Goal: Transaction & Acquisition: Purchase product/service

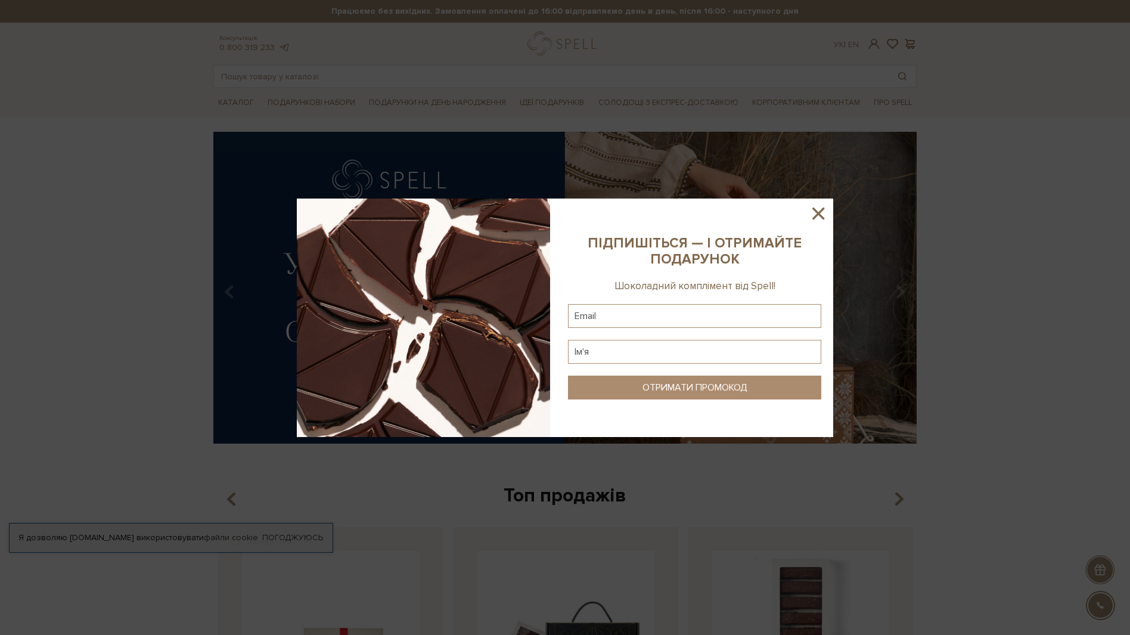
drag, startPoint x: 820, startPoint y: 214, endPoint x: 806, endPoint y: 209, distance: 14.5
click at [820, 213] on icon at bounding box center [819, 213] width 12 height 12
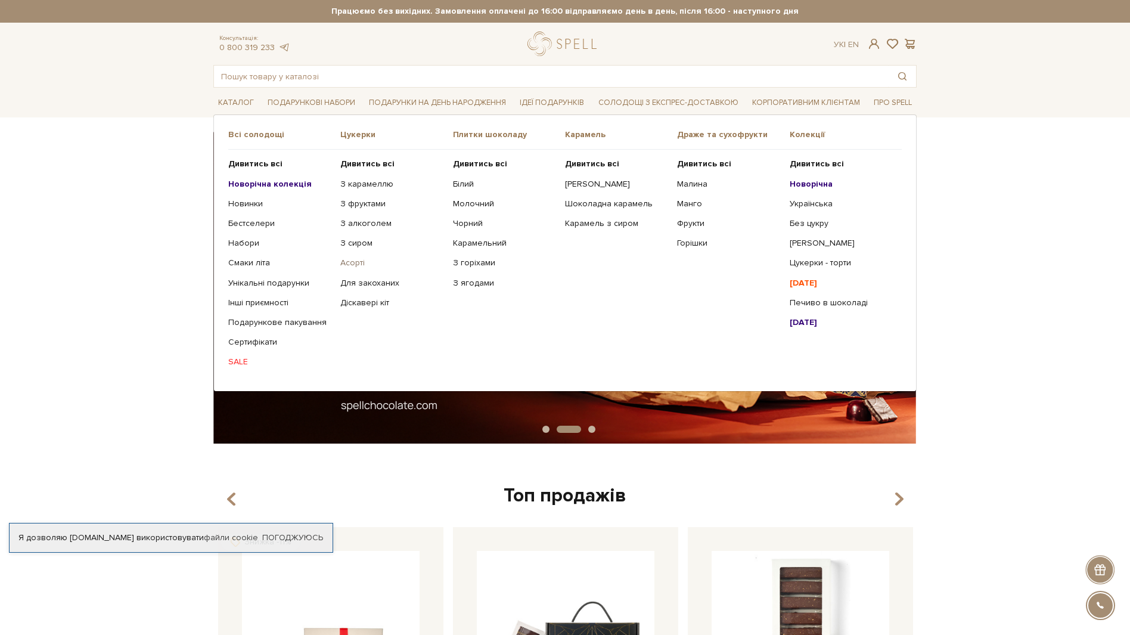
click at [352, 263] on link "Асорті" at bounding box center [391, 263] width 103 height 11
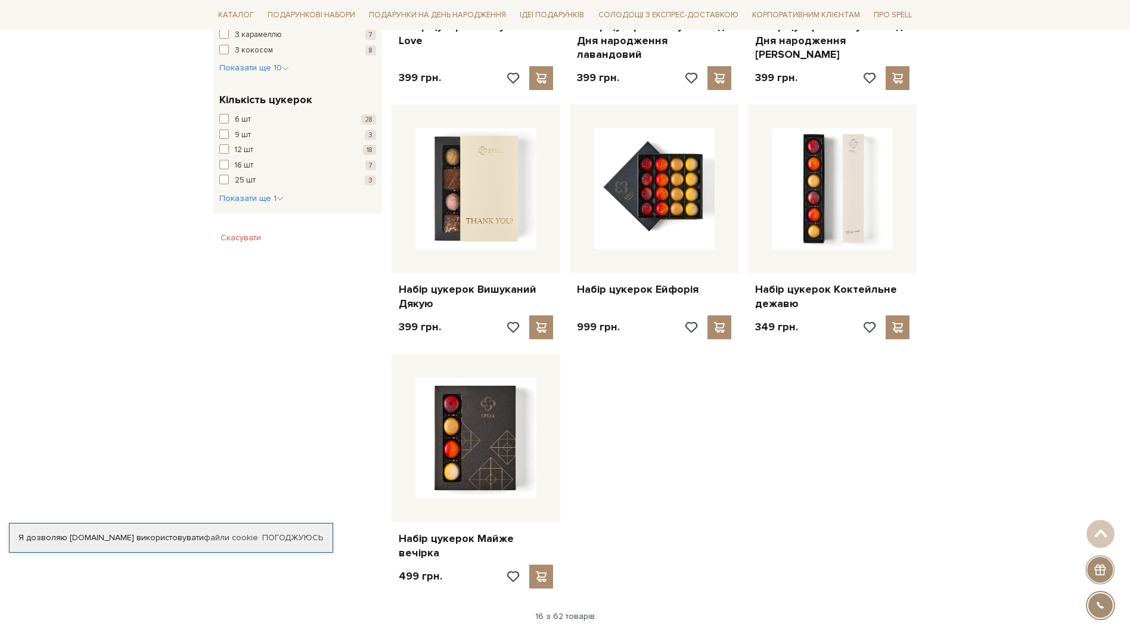
scroll to position [1133, 0]
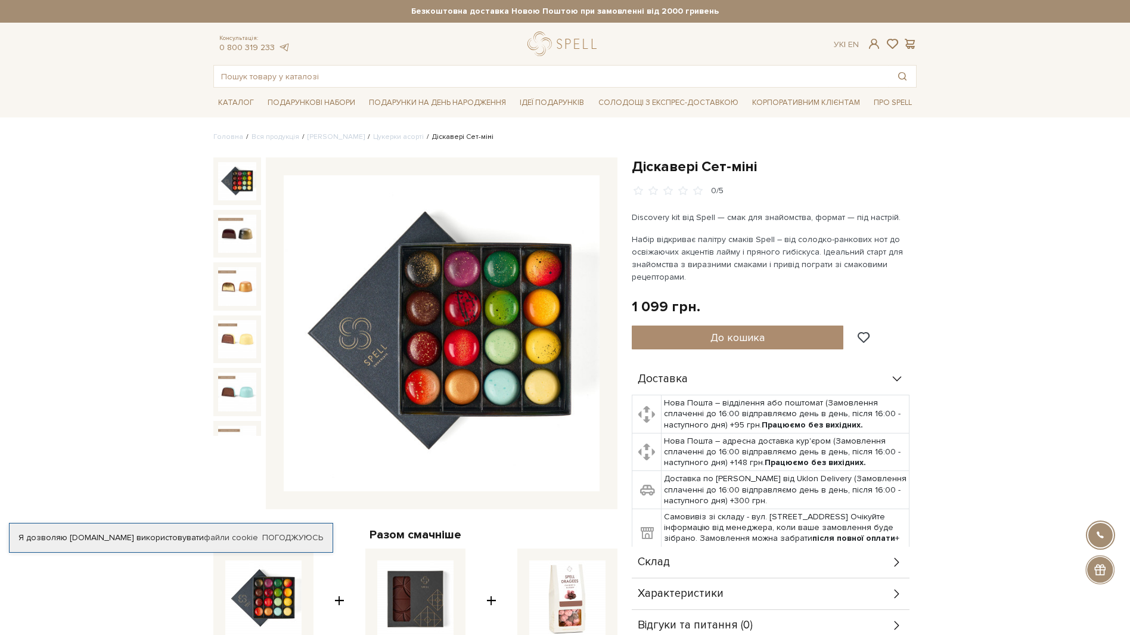
click at [706, 563] on div "Склад" at bounding box center [771, 562] width 278 height 31
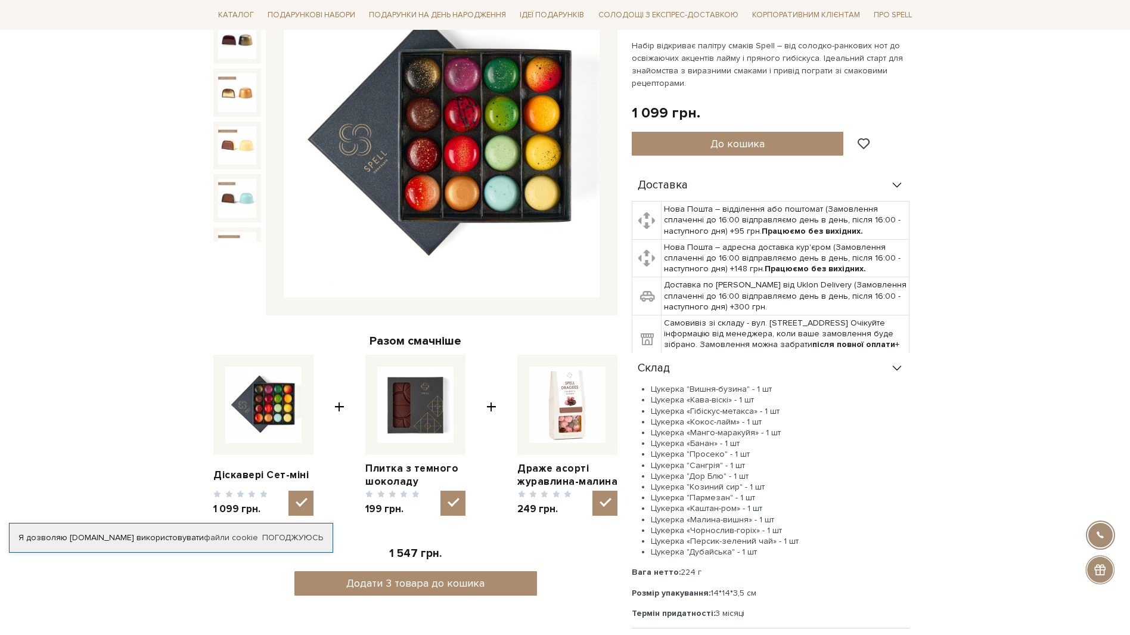
scroll to position [60, 0]
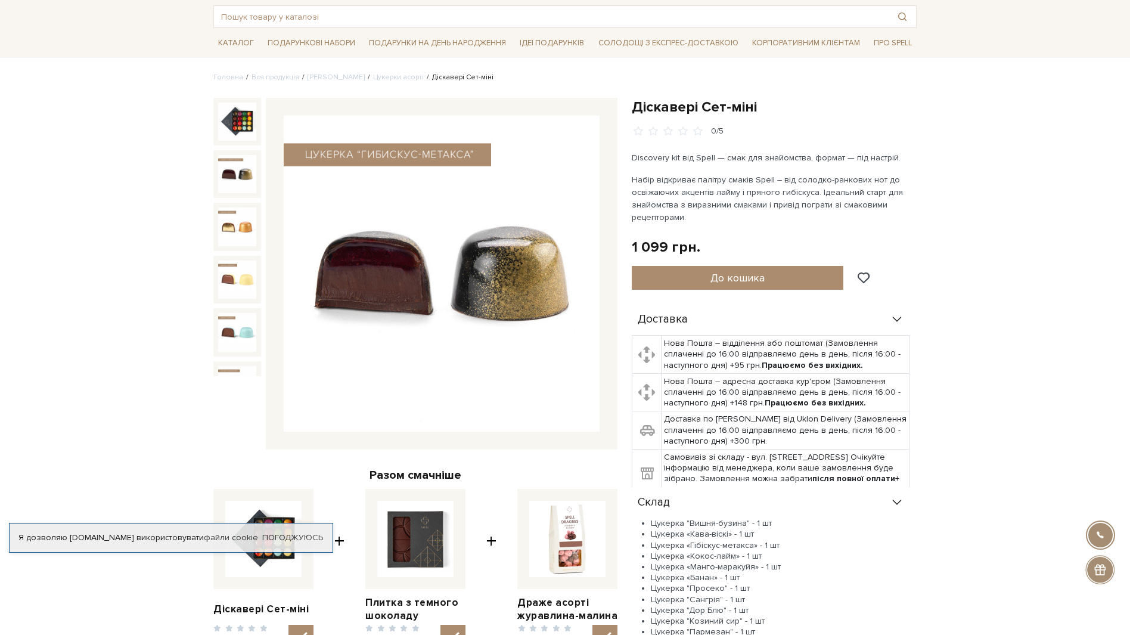
click at [235, 169] on img at bounding box center [237, 174] width 38 height 38
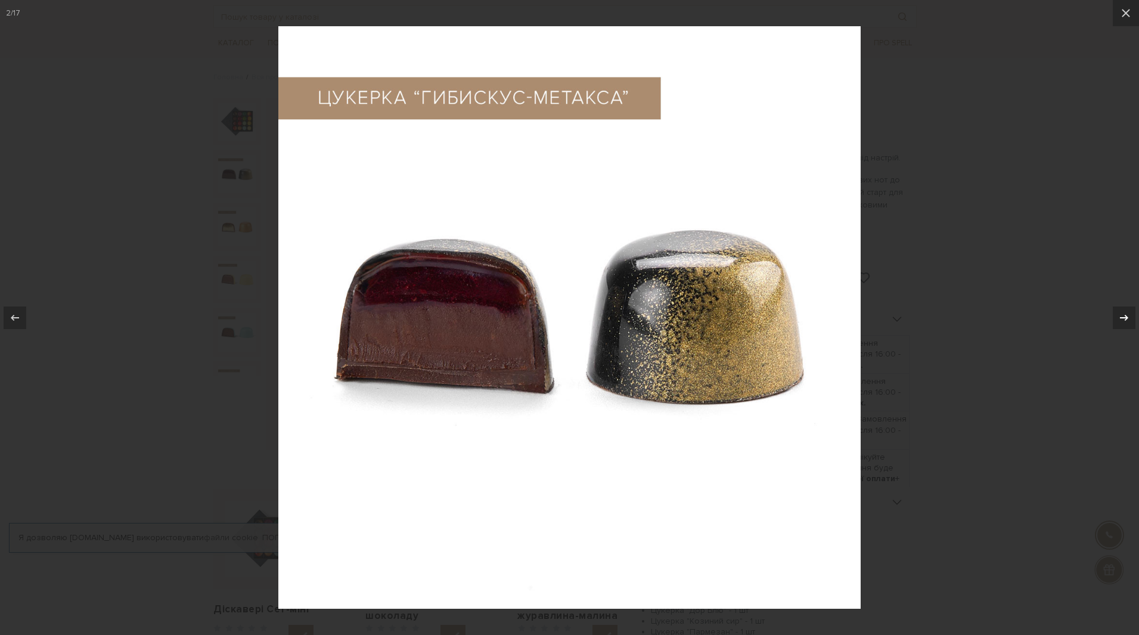
click at [1126, 316] on icon at bounding box center [1124, 317] width 8 height 6
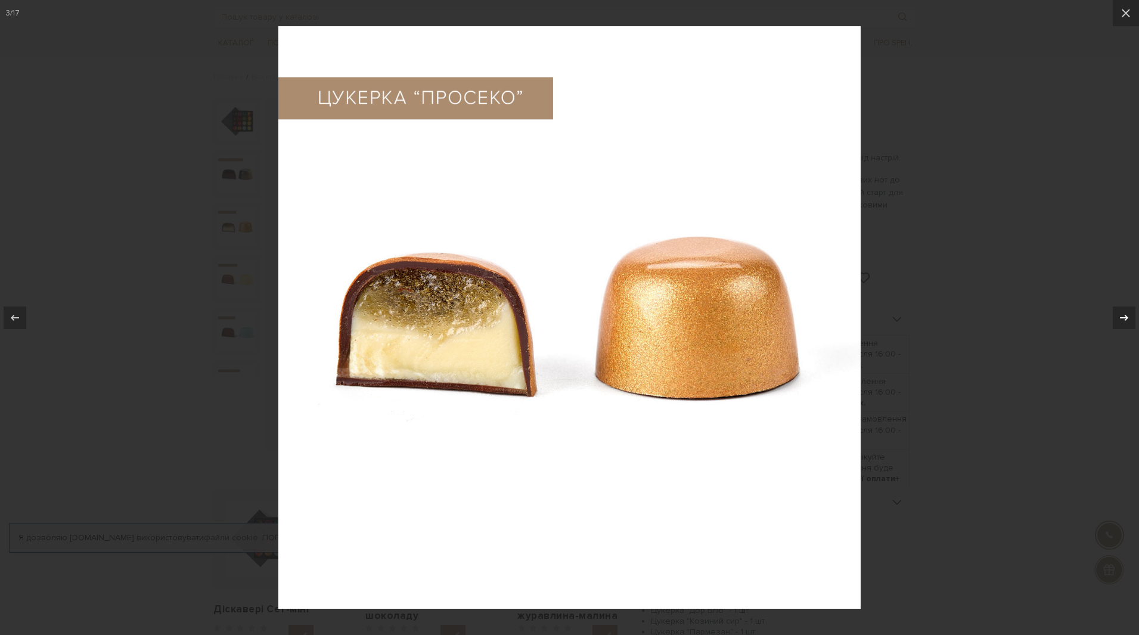
click at [1126, 316] on icon at bounding box center [1124, 317] width 8 height 6
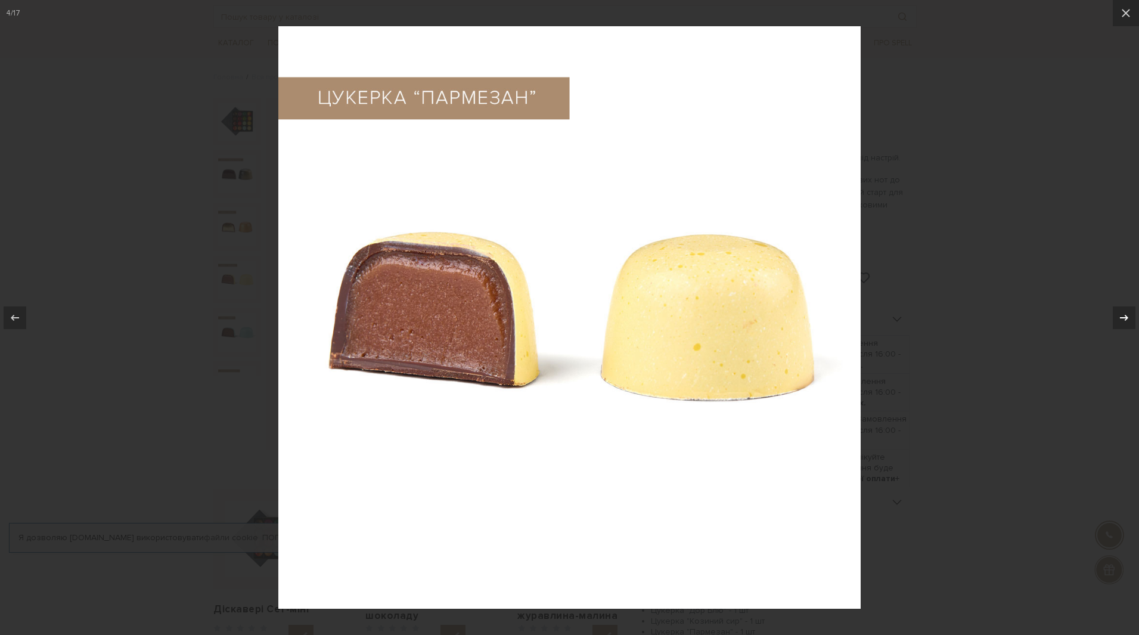
click at [1126, 316] on icon at bounding box center [1124, 317] width 8 height 6
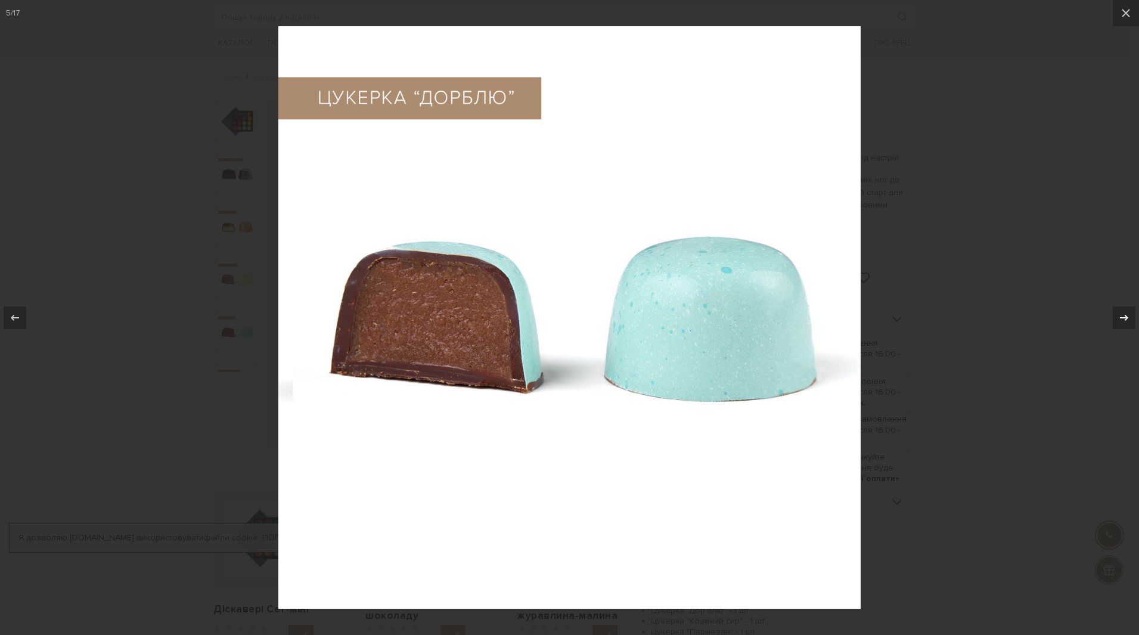
click at [1126, 316] on icon at bounding box center [1124, 317] width 8 height 6
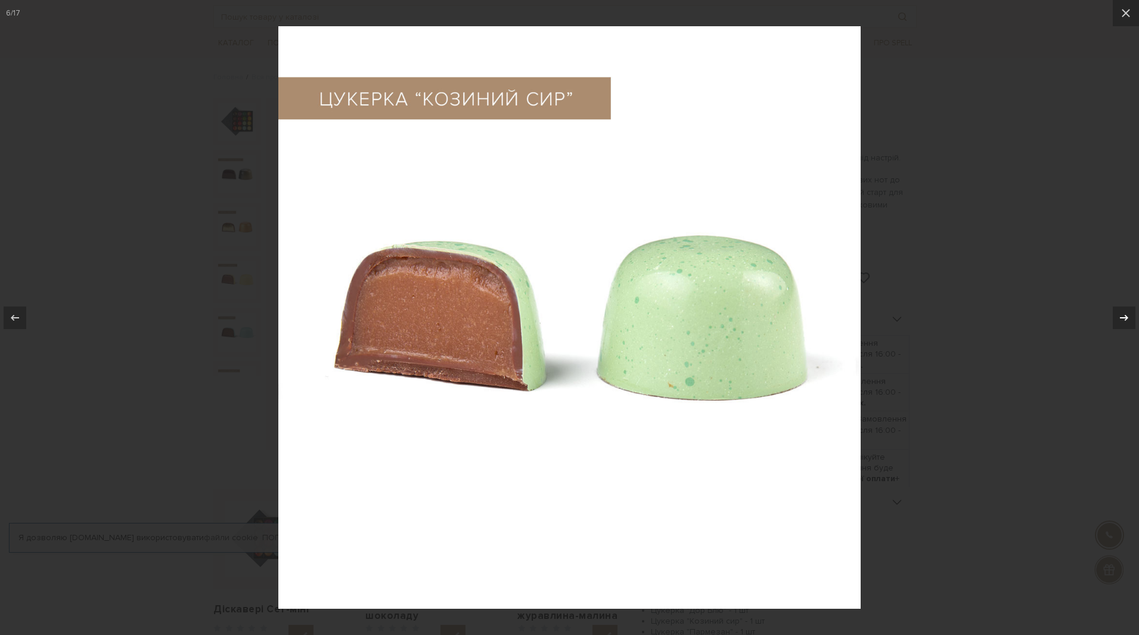
click at [1126, 316] on icon at bounding box center [1124, 317] width 8 height 6
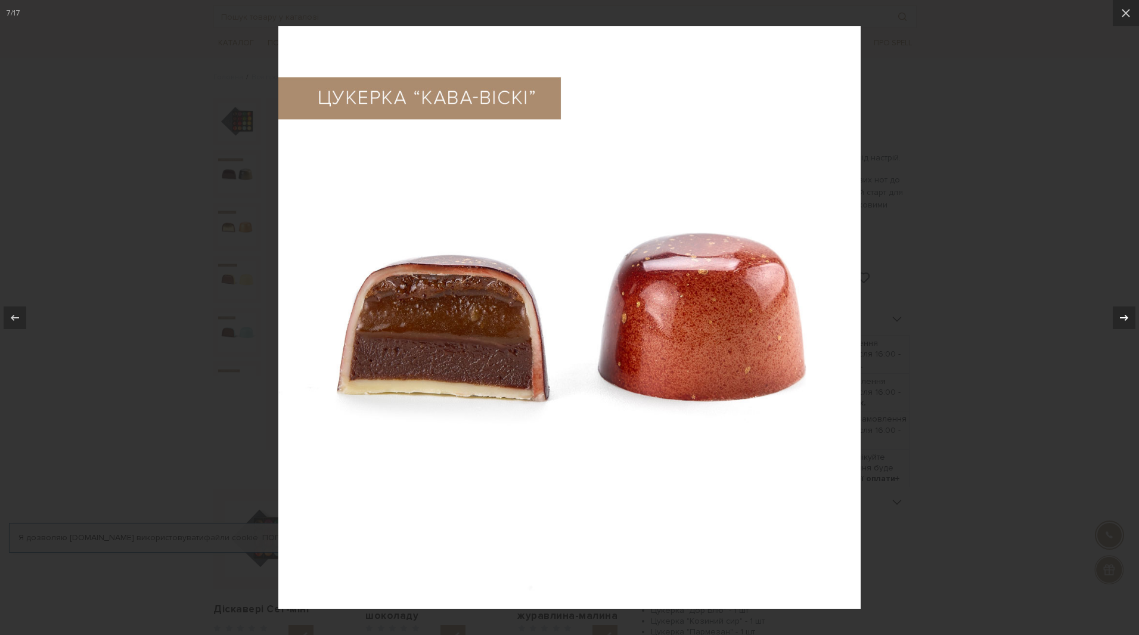
click at [1126, 316] on icon at bounding box center [1124, 317] width 8 height 6
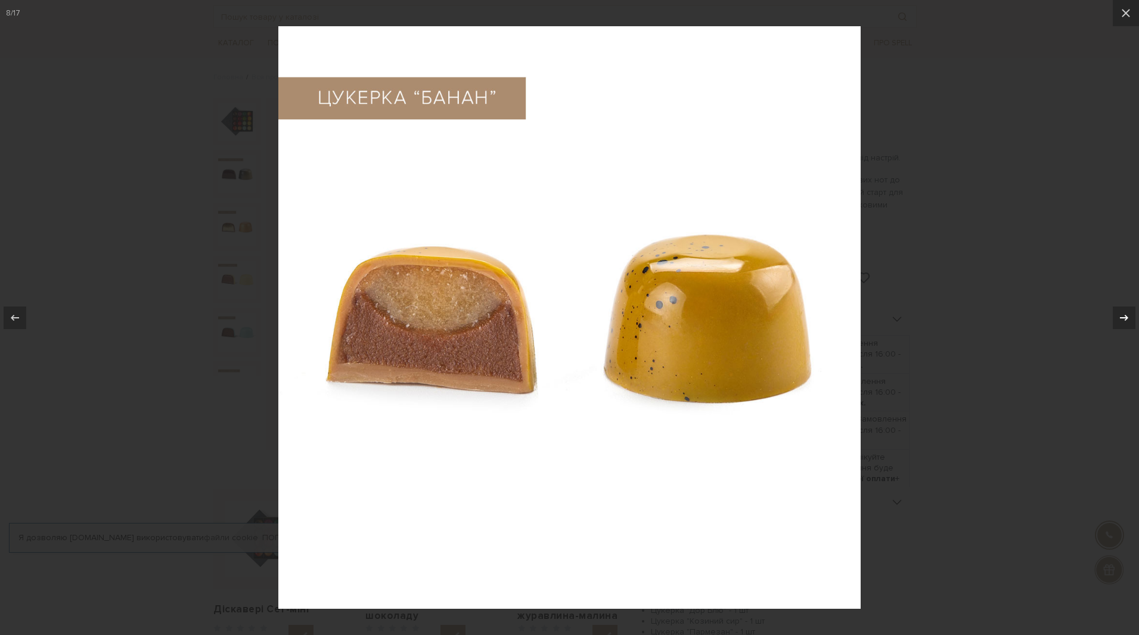
click at [1126, 316] on icon at bounding box center [1124, 317] width 8 height 6
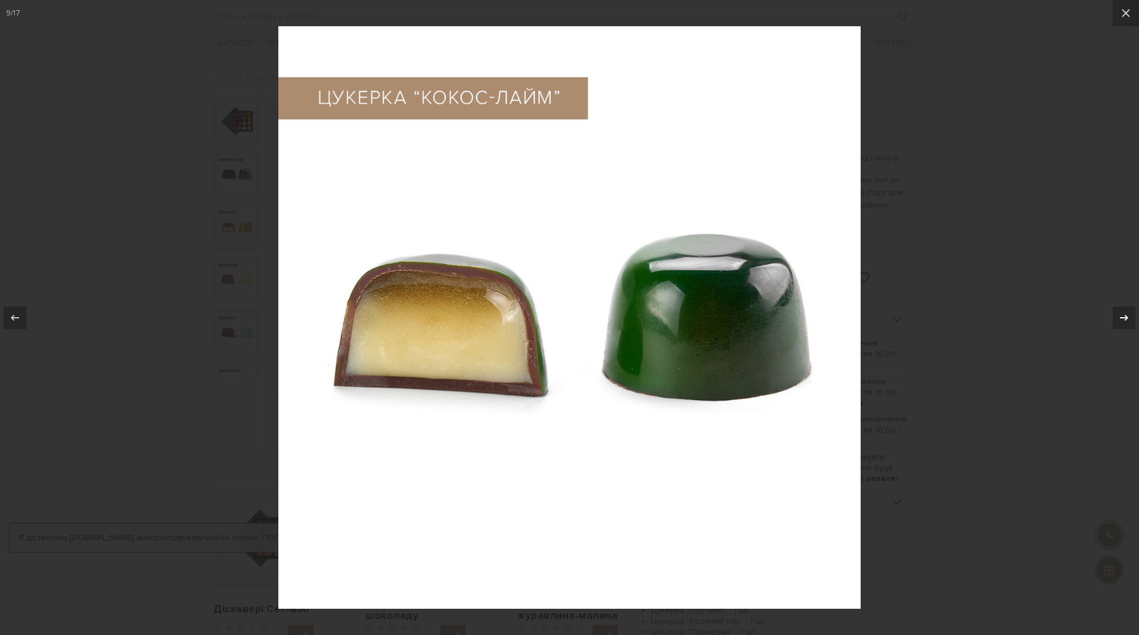
click at [1126, 316] on icon at bounding box center [1124, 317] width 8 height 6
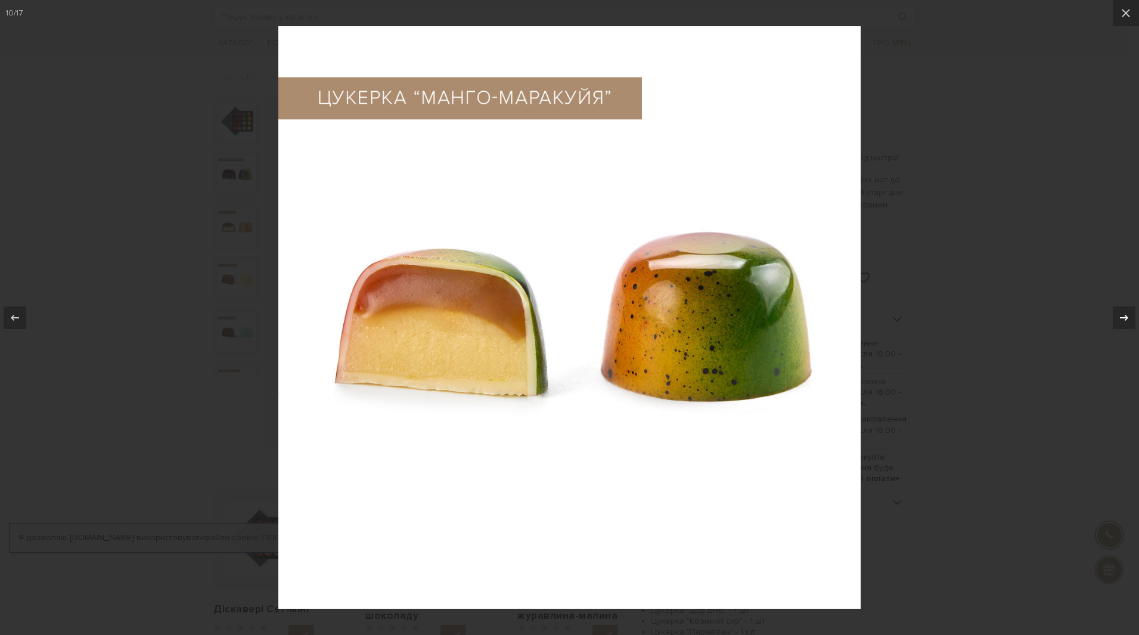
click at [1126, 316] on icon at bounding box center [1124, 317] width 8 height 6
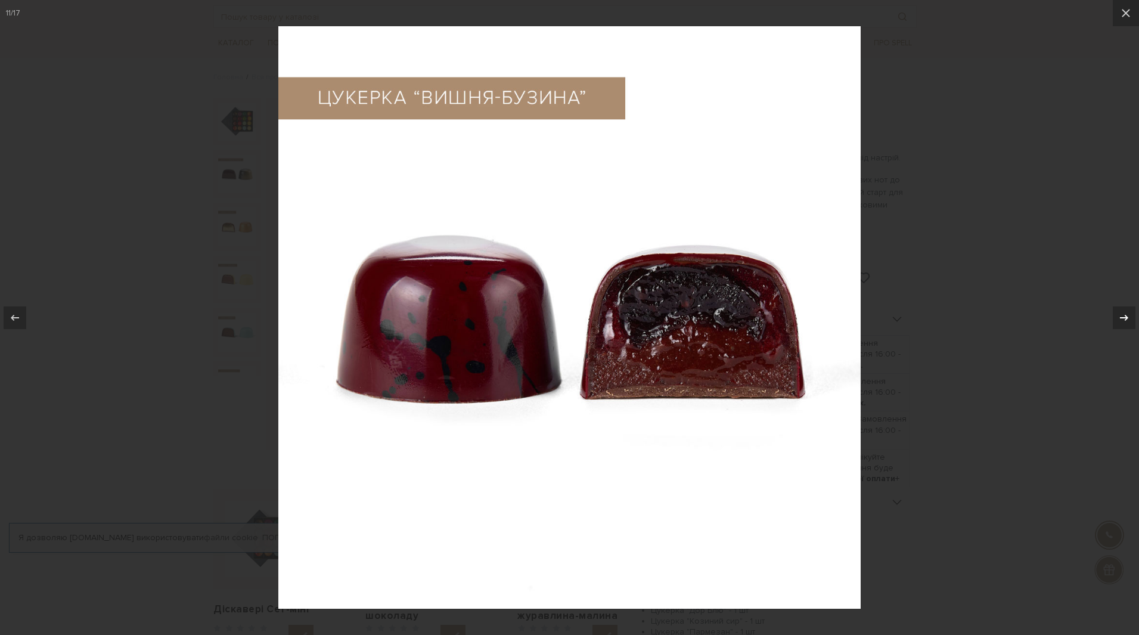
click at [1126, 316] on icon at bounding box center [1124, 317] width 8 height 6
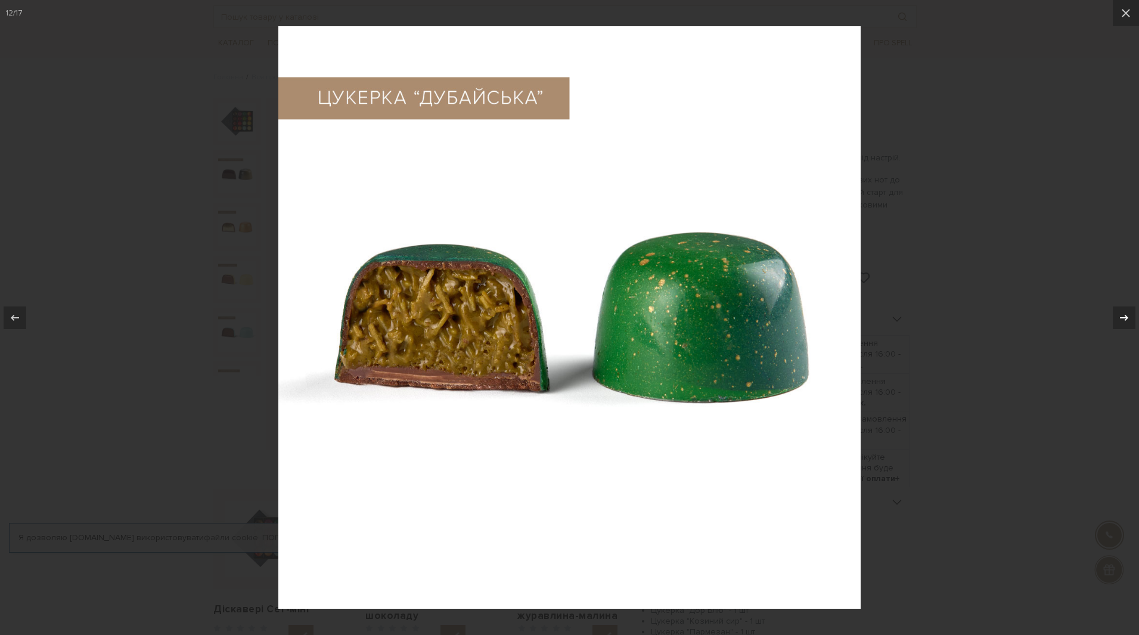
click at [1126, 316] on icon at bounding box center [1124, 317] width 8 height 6
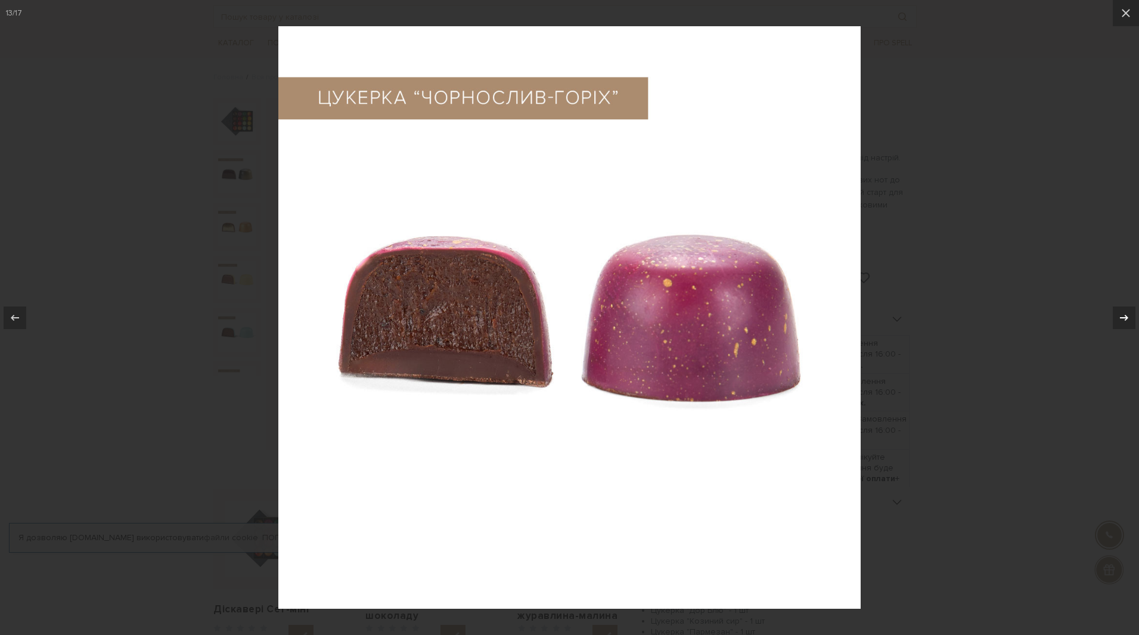
click at [1126, 316] on icon at bounding box center [1124, 317] width 8 height 6
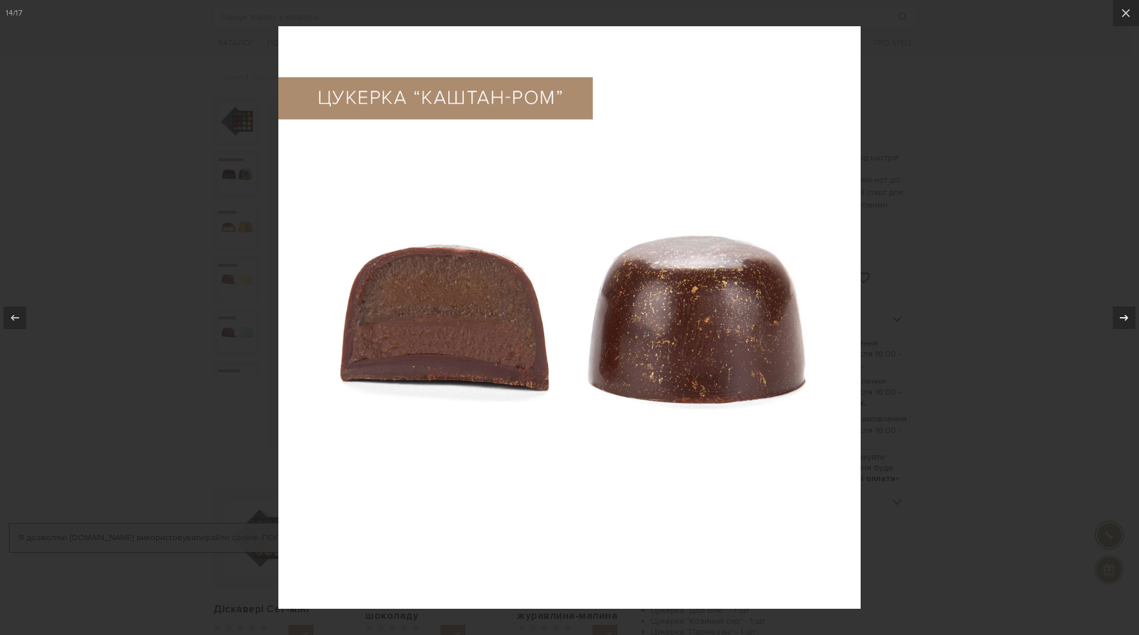
click at [1126, 316] on icon at bounding box center [1124, 317] width 8 height 6
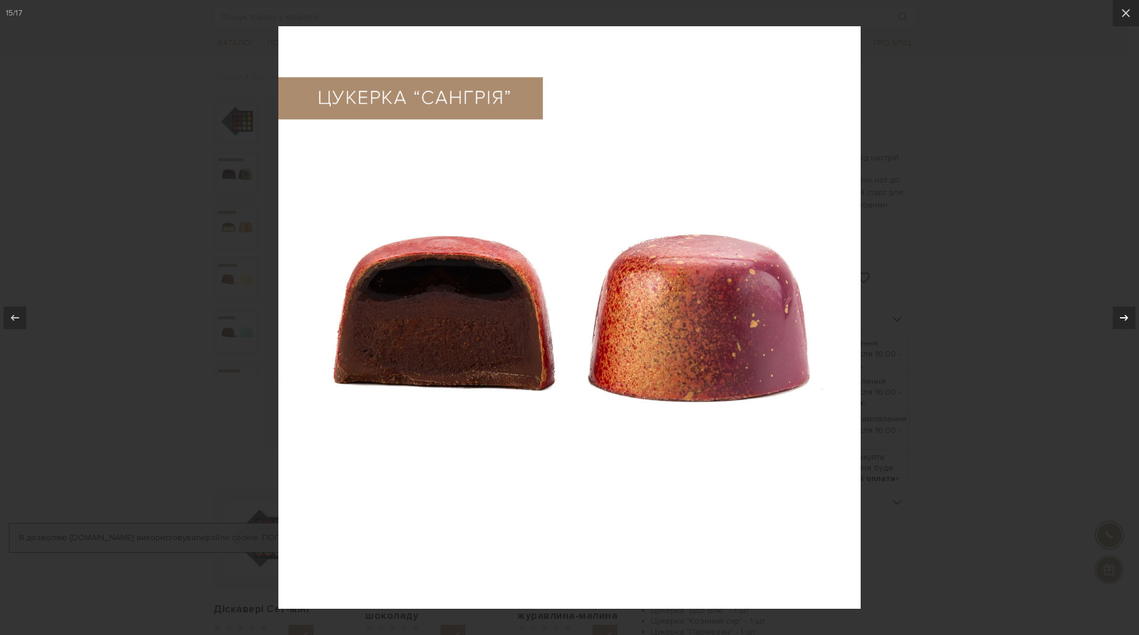
click at [1126, 316] on icon at bounding box center [1124, 317] width 8 height 6
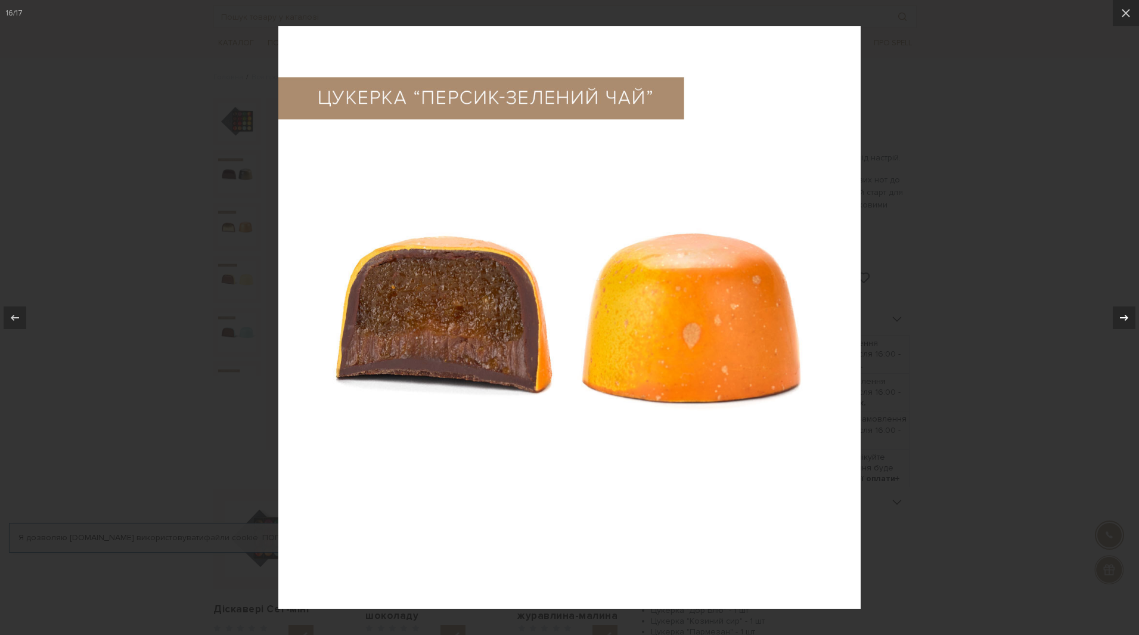
click at [1126, 316] on icon at bounding box center [1124, 317] width 8 height 6
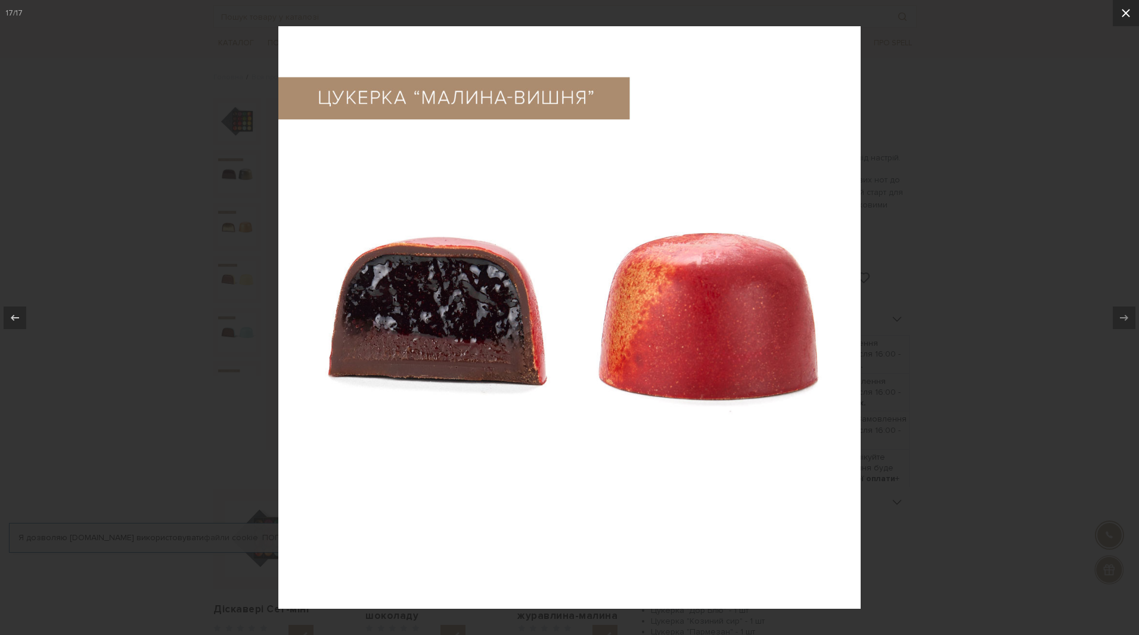
click at [1129, 12] on icon at bounding box center [1126, 13] width 14 height 14
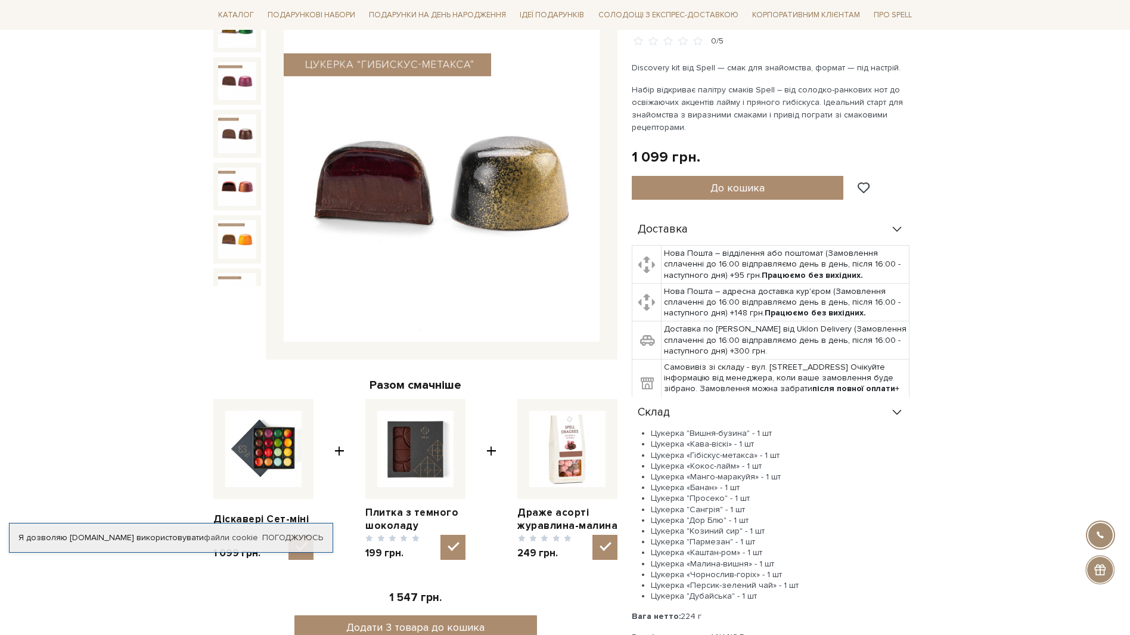
scroll to position [358, 0]
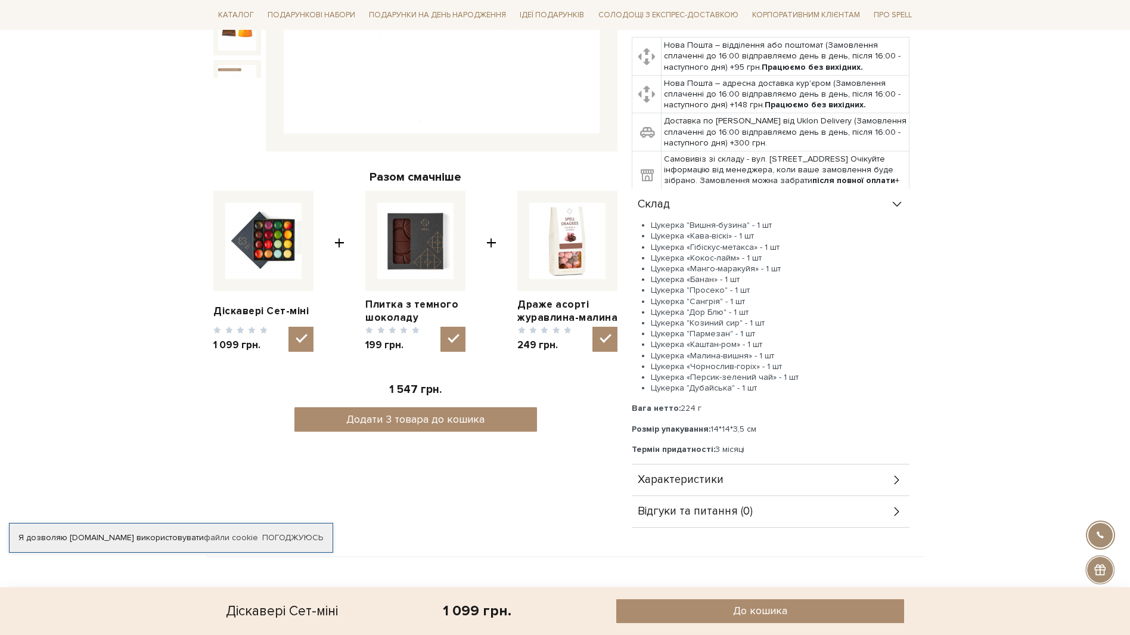
click at [569, 268] on img at bounding box center [567, 241] width 76 height 76
click at [593, 327] on input "checkbox" at bounding box center [605, 339] width 25 height 25
checkbox input "false"
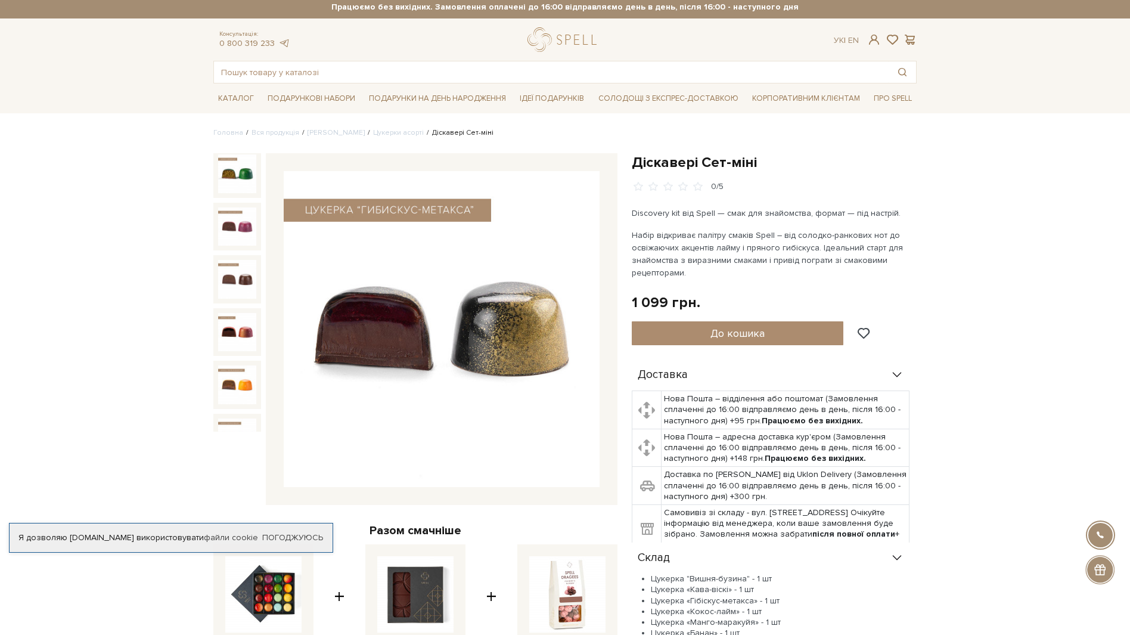
scroll to position [0, 0]
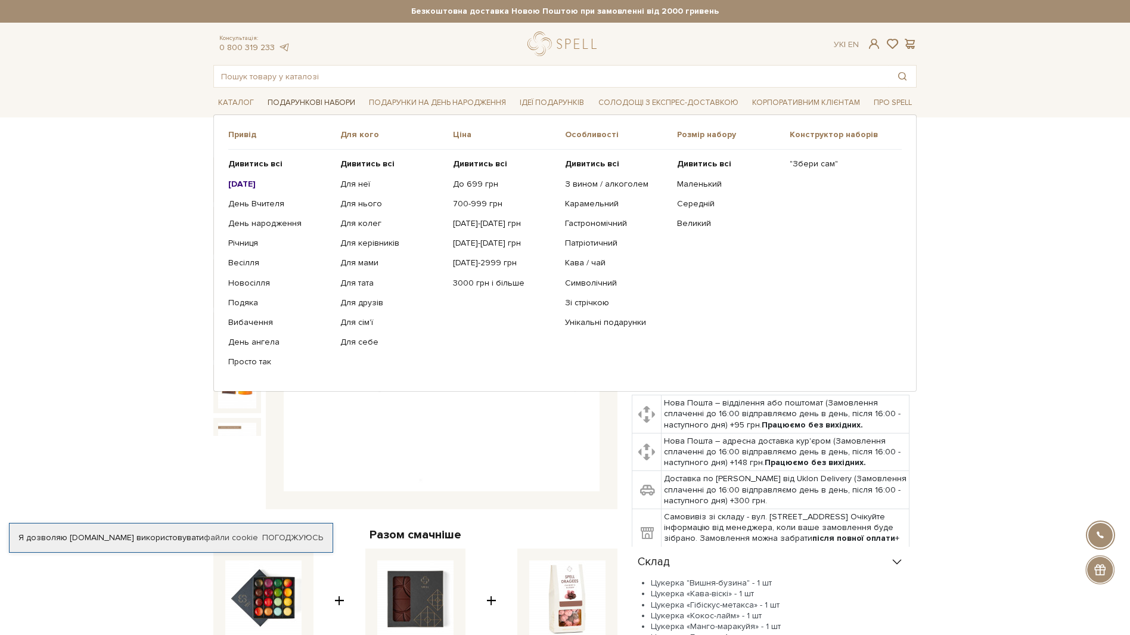
click at [311, 101] on link "Подарункові набори" at bounding box center [311, 103] width 97 height 18
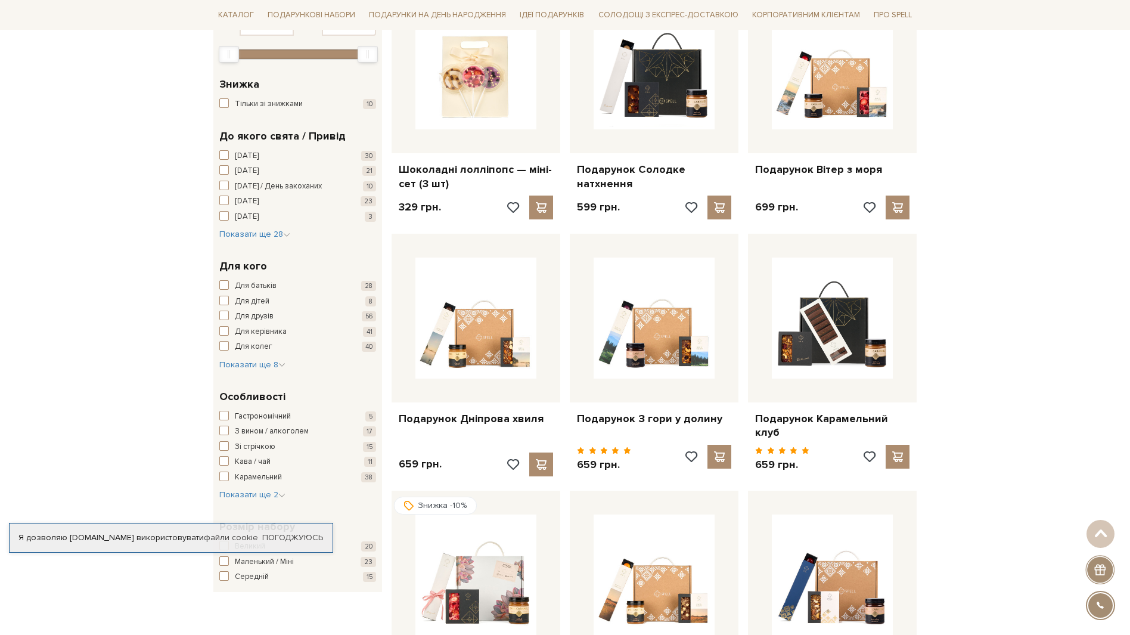
scroll to position [60, 0]
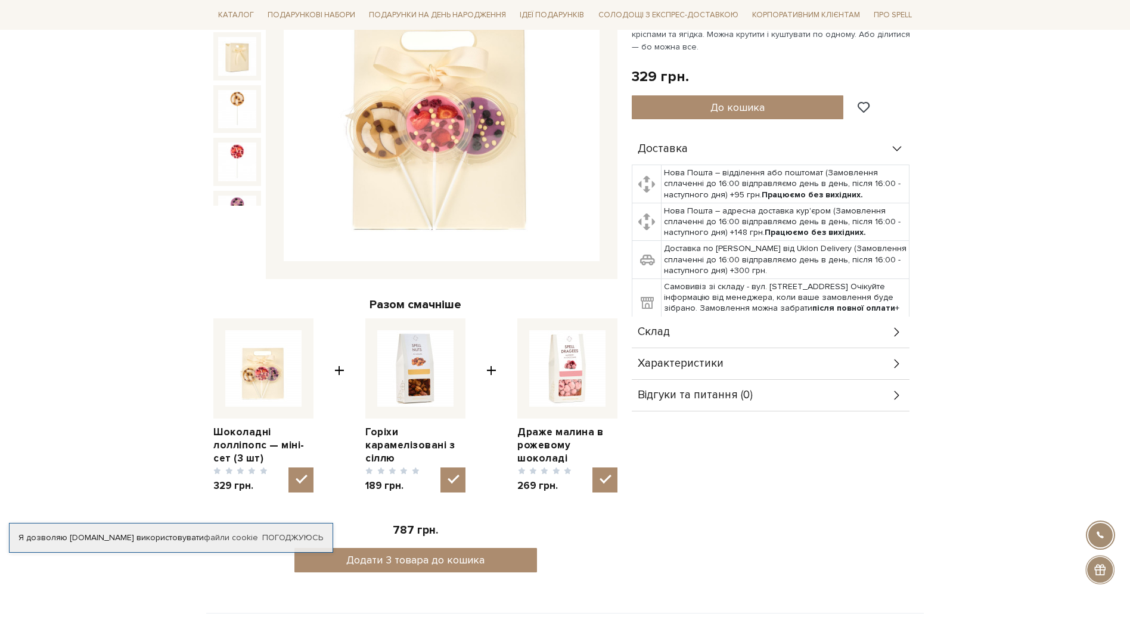
scroll to position [238, 0]
